Goal: Task Accomplishment & Management: Use online tool/utility

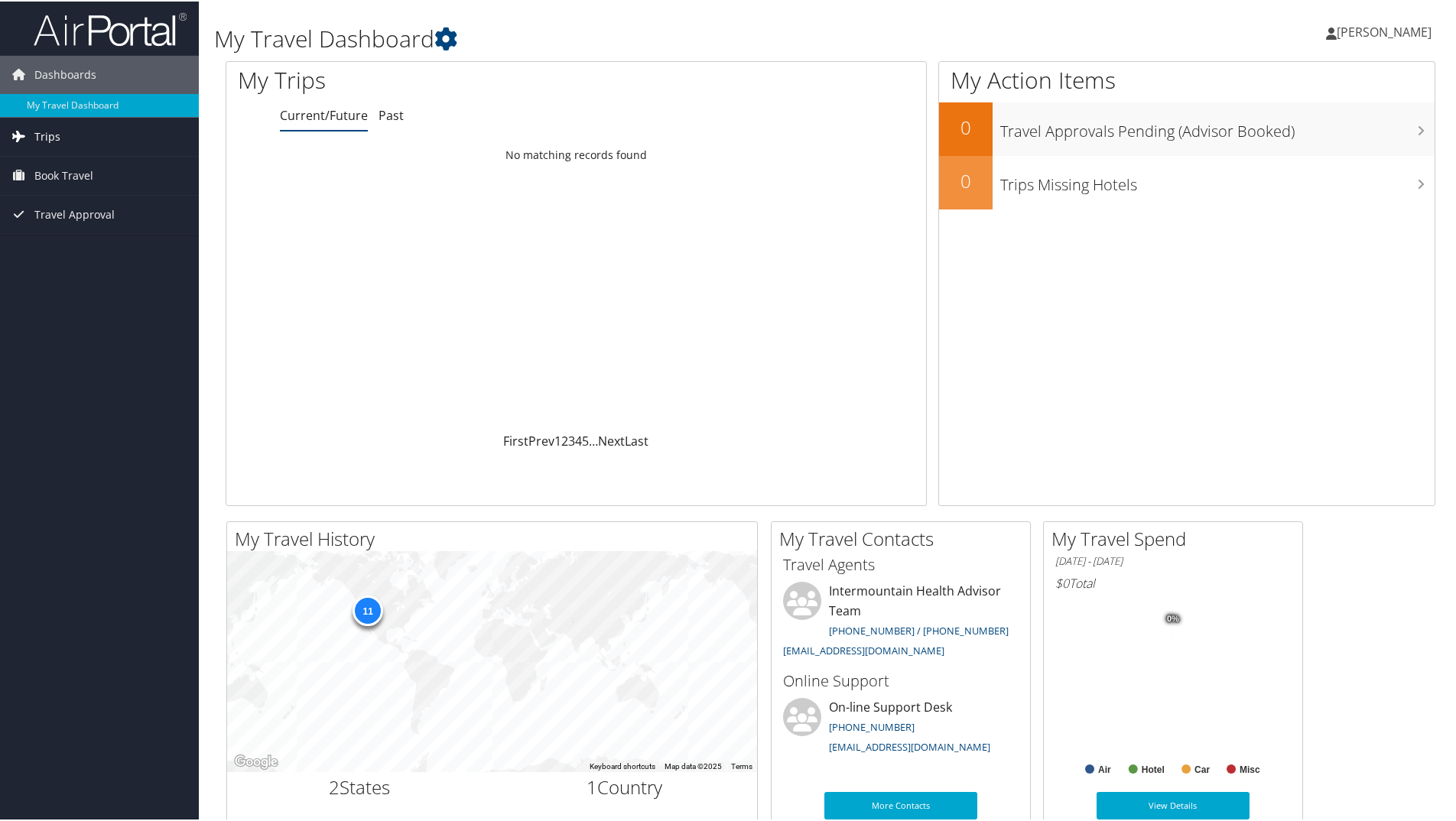
click at [70, 147] on link "Trips" at bounding box center [99, 134] width 199 height 38
click at [68, 164] on link "Current/Future Trips" at bounding box center [99, 166] width 199 height 23
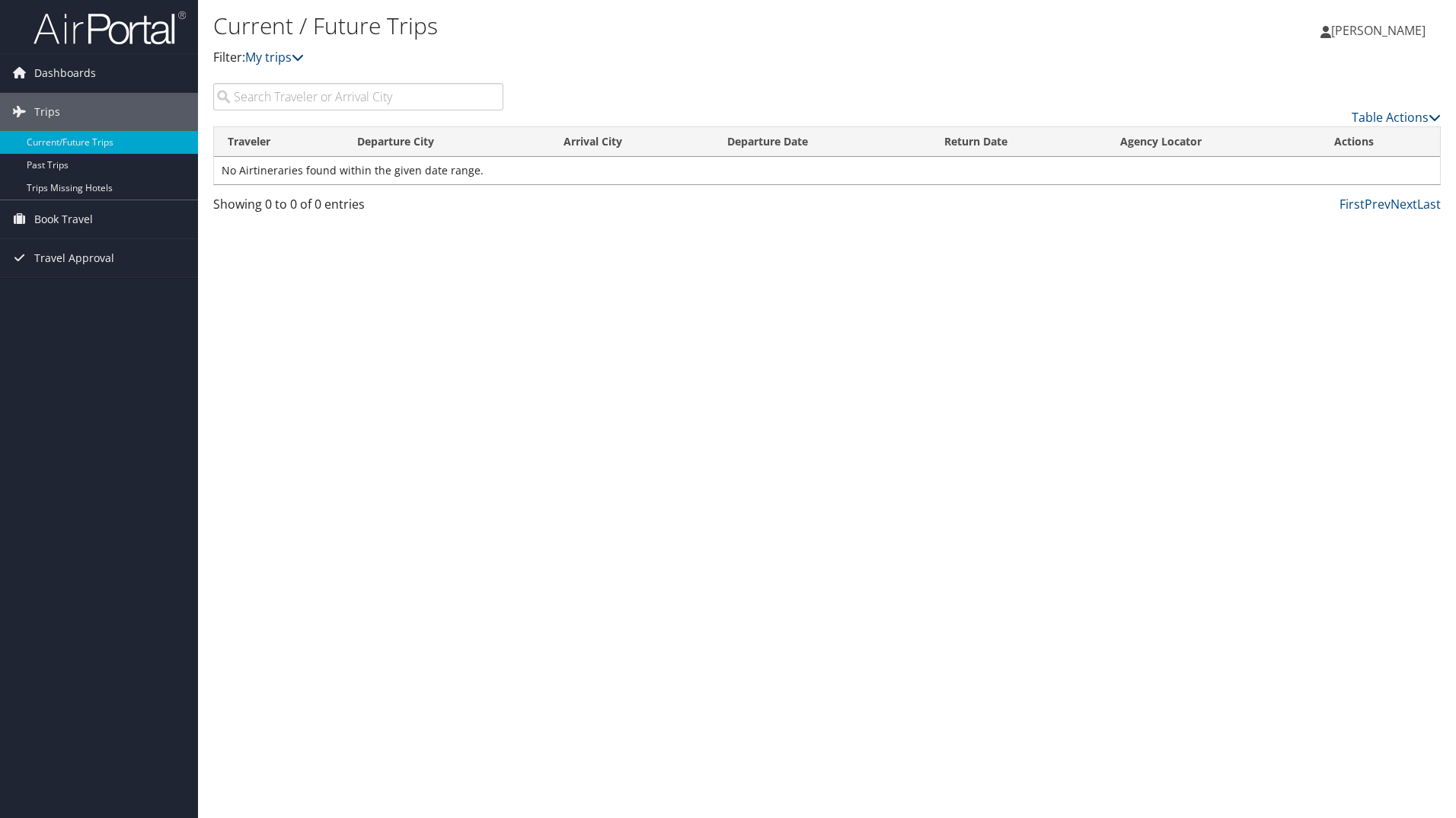
click at [357, 101] on input "search" at bounding box center [358, 97] width 290 height 27
click at [73, 212] on span "Book Travel" at bounding box center [63, 219] width 59 height 38
click at [88, 301] on link "Book/Manage Online Trips" at bounding box center [99, 296] width 198 height 23
